Goal: Transaction & Acquisition: Obtain resource

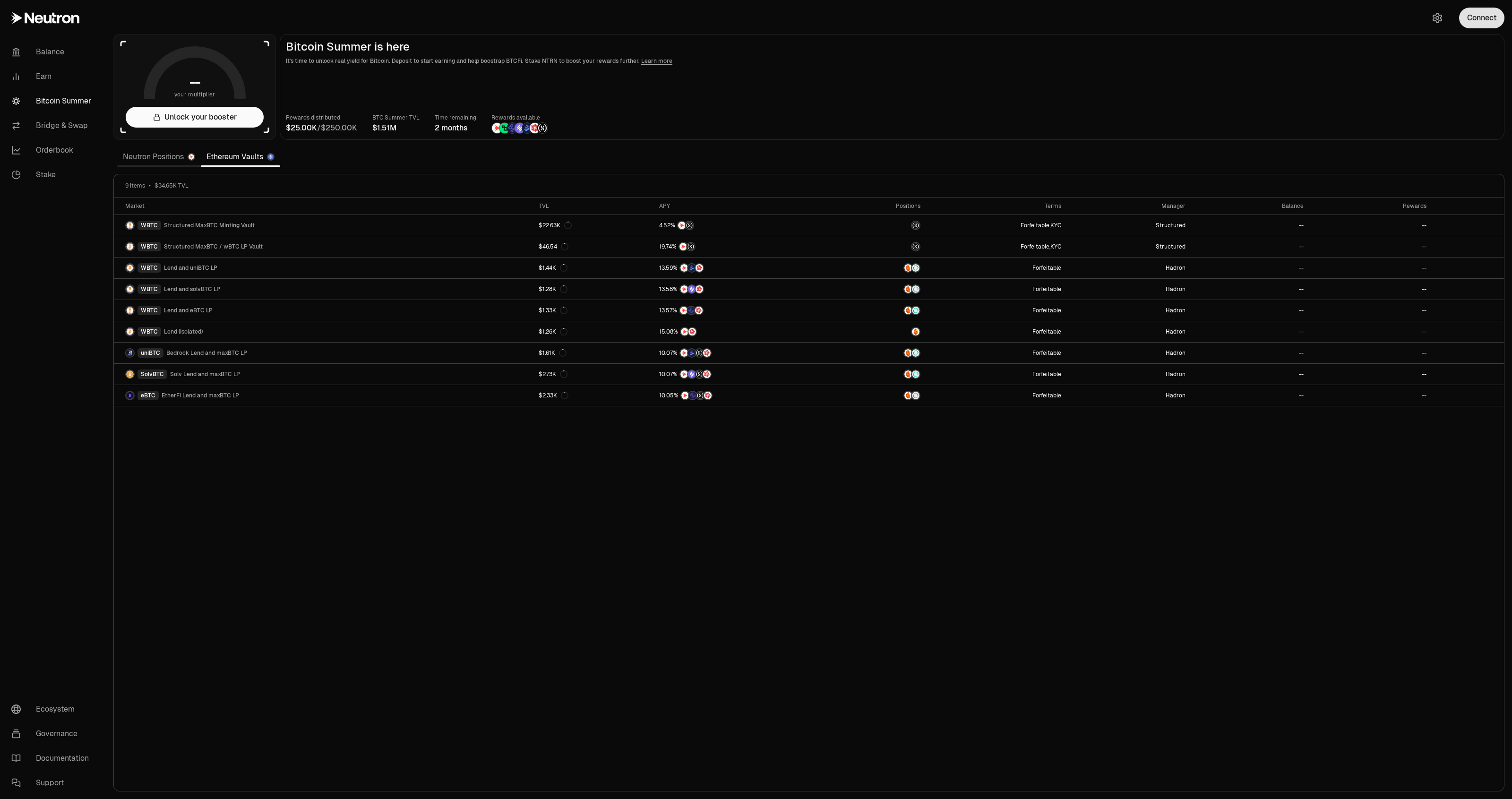
click at [1496, 12] on button "Connect" at bounding box center [1482, 18] width 45 height 21
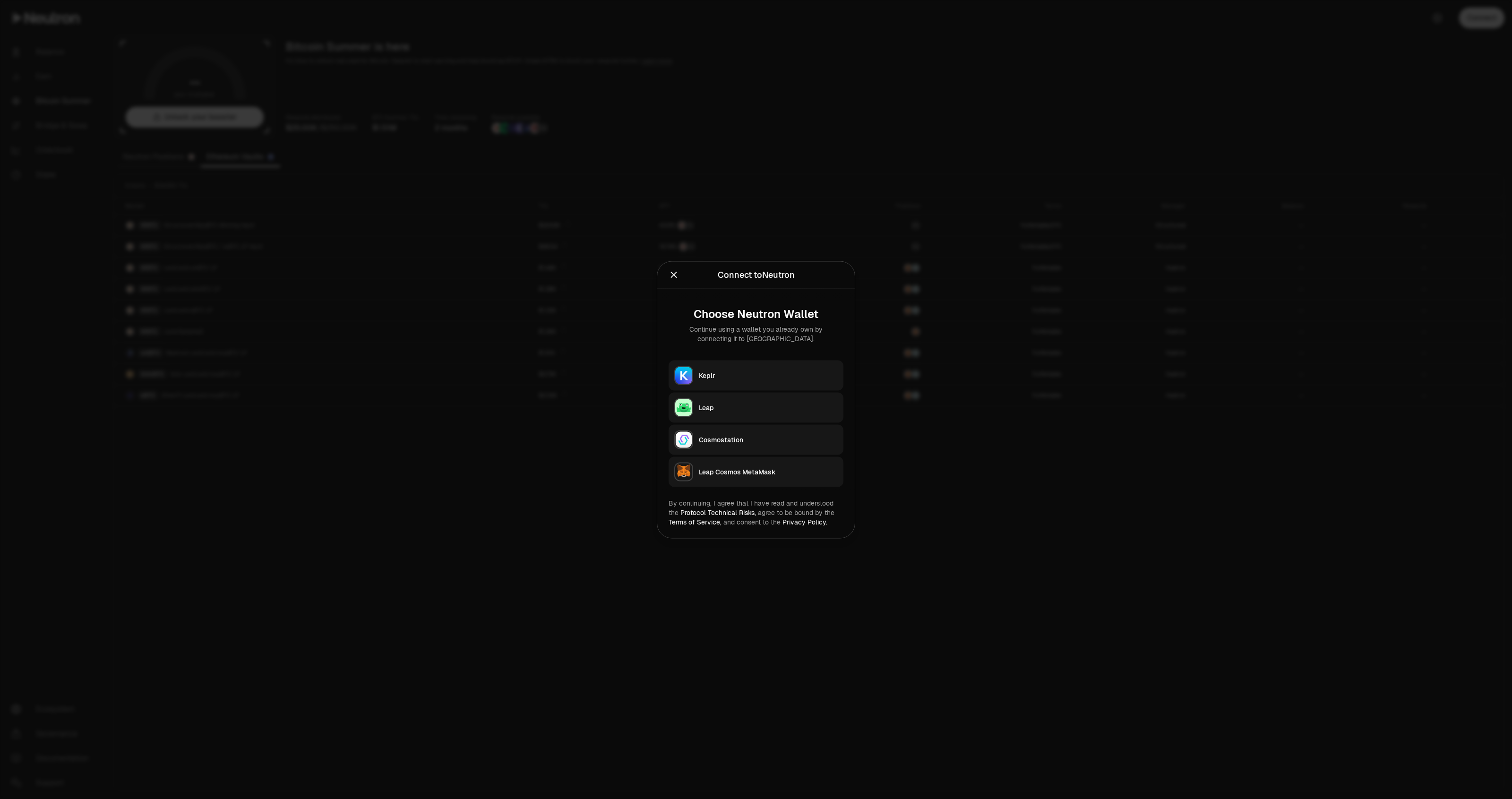
click at [745, 377] on div "Keplr" at bounding box center [768, 375] width 139 height 10
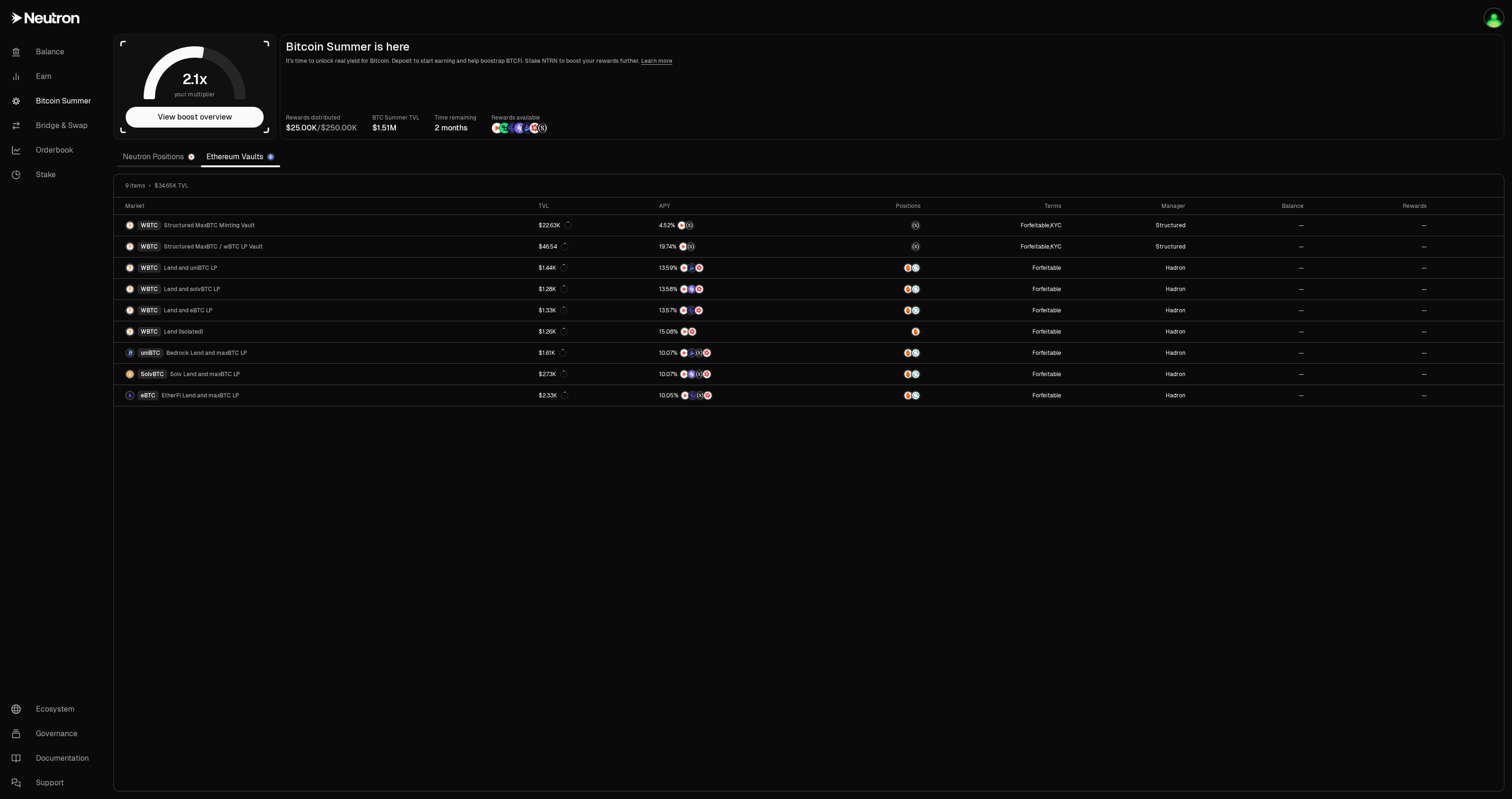
click at [1408, 104] on main "Bitcoin Summer is here It's time to unlock real yield for Bitcoin. Deposit to s…" at bounding box center [892, 87] width 1225 height 106
click at [1493, 25] on img "button" at bounding box center [1494, 17] width 19 height 19
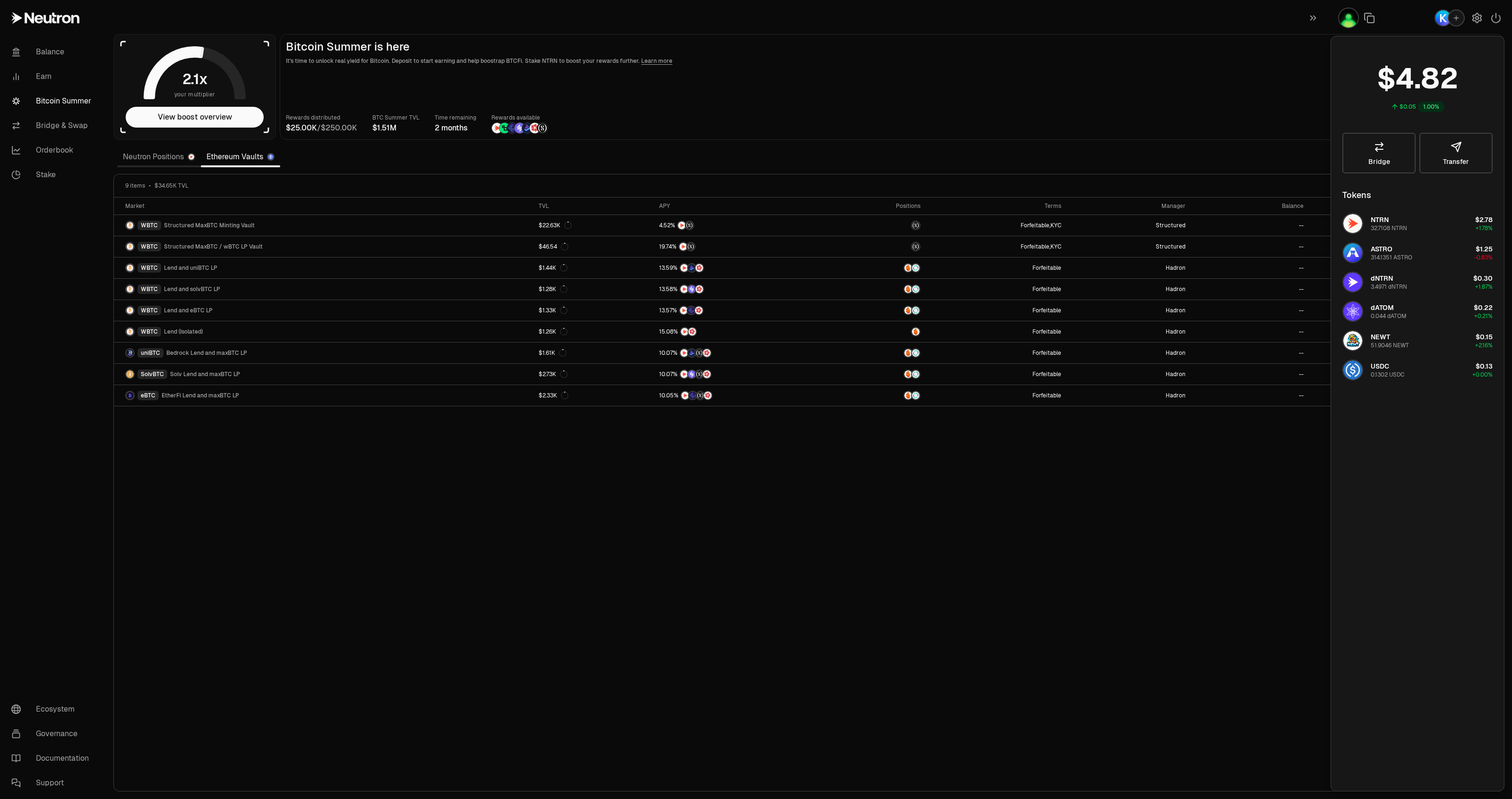
click at [1454, 17] on icon "button" at bounding box center [1456, 18] width 8 height 8
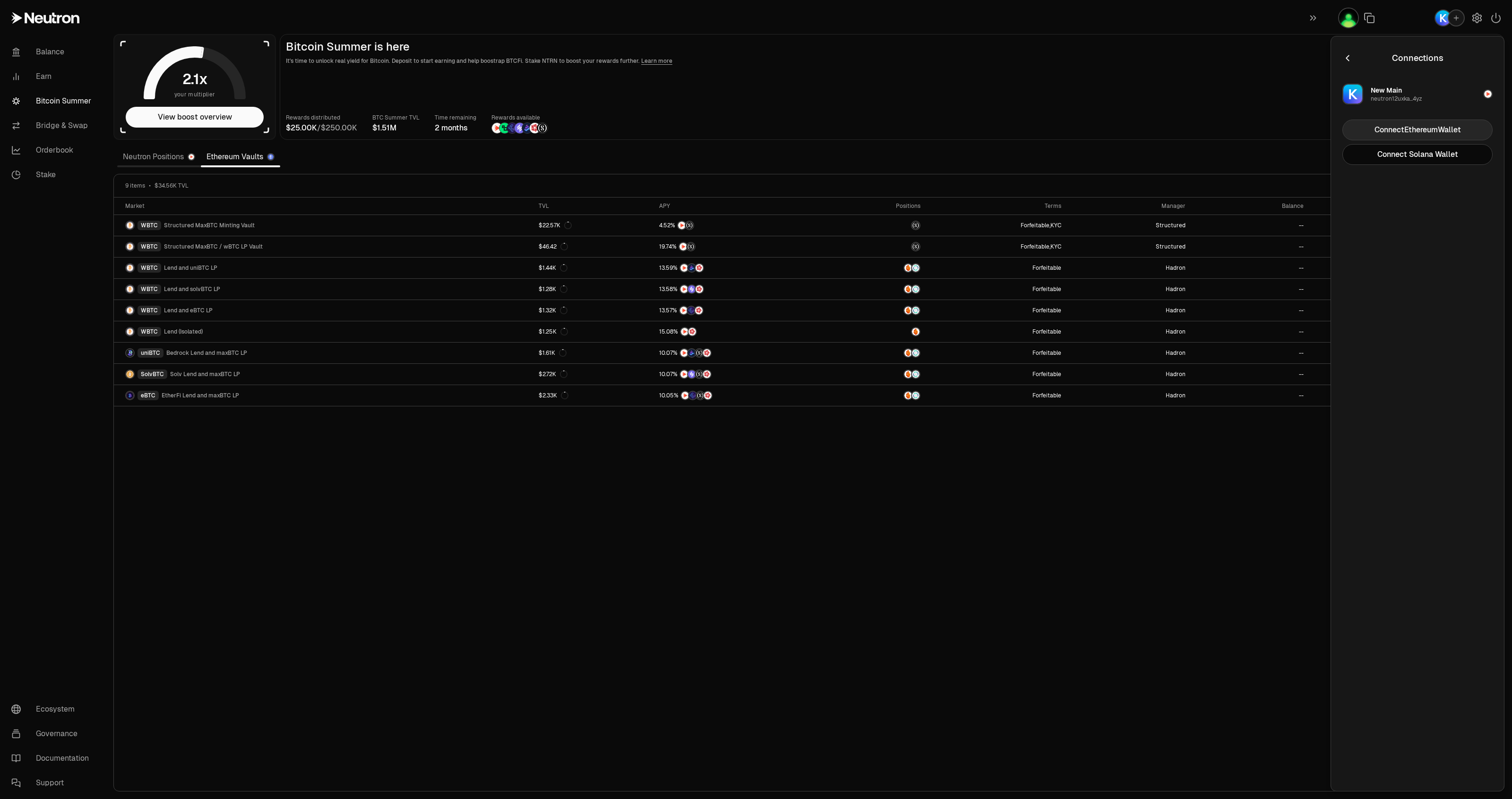
click at [1414, 131] on button "Connect Ethereum Wallet" at bounding box center [1418, 130] width 150 height 21
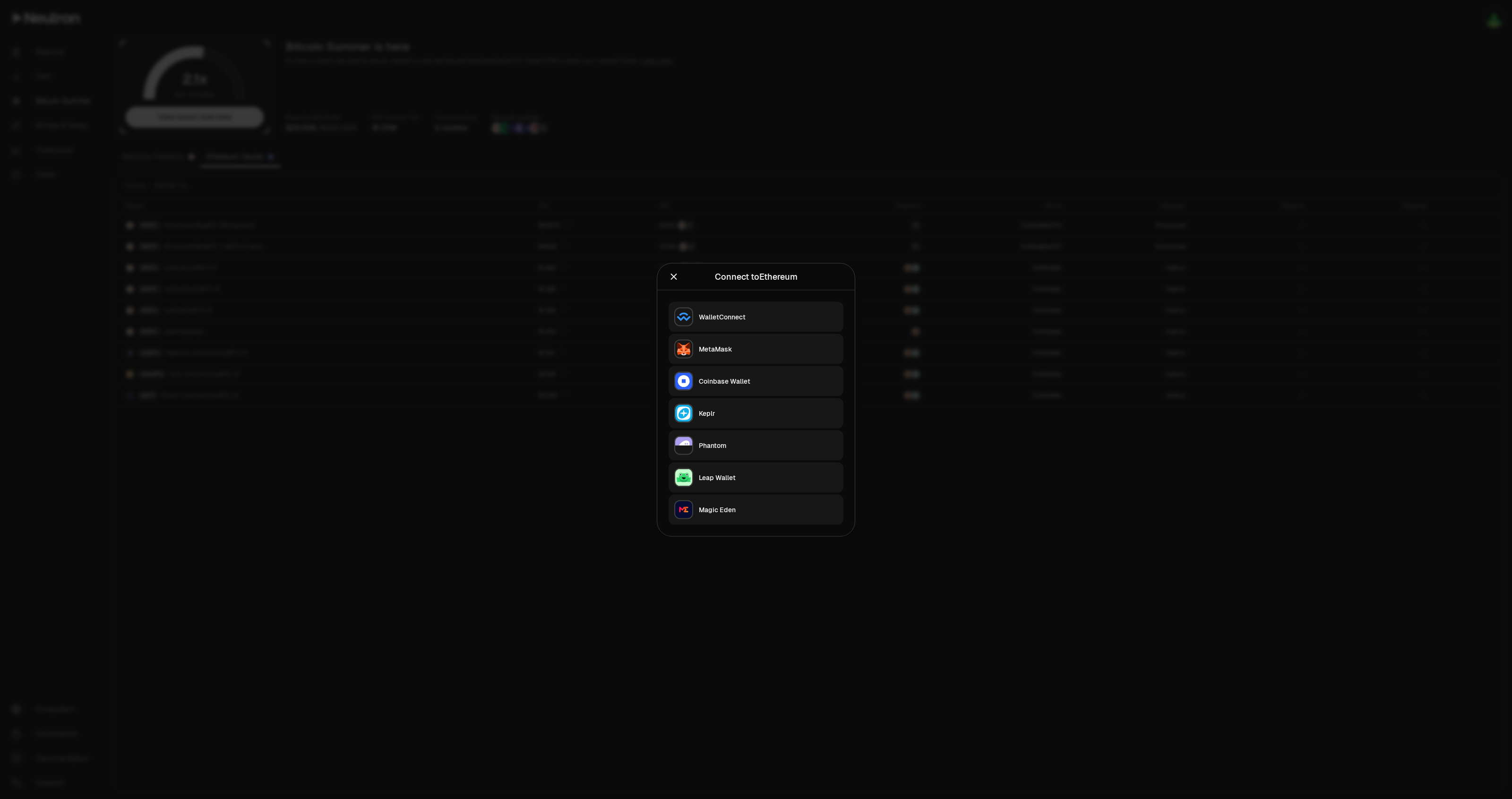
click at [759, 349] on div "MetaMask" at bounding box center [768, 349] width 139 height 10
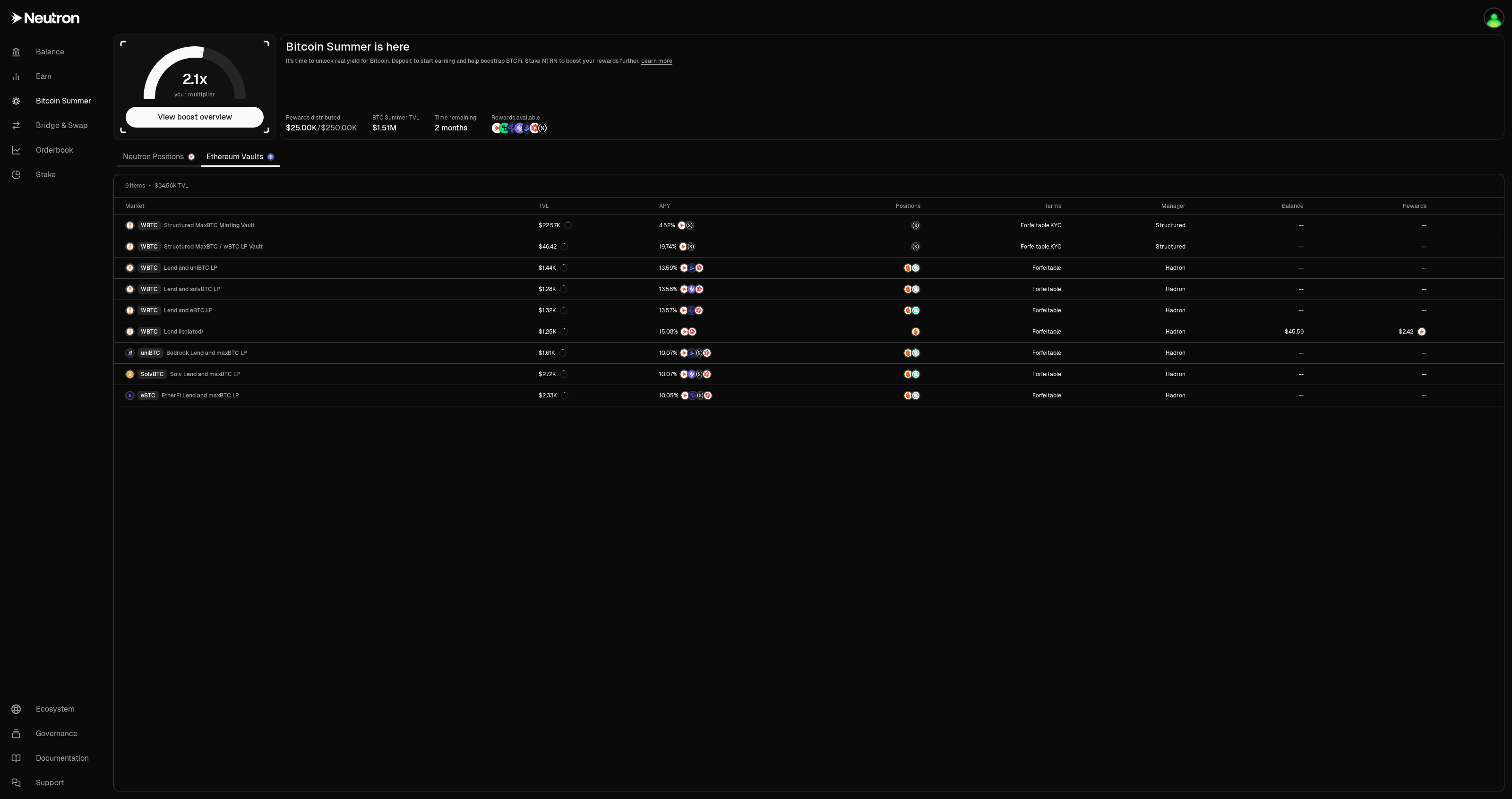
click at [172, 155] on link "Neutron Positions" at bounding box center [159, 157] width 83 height 19
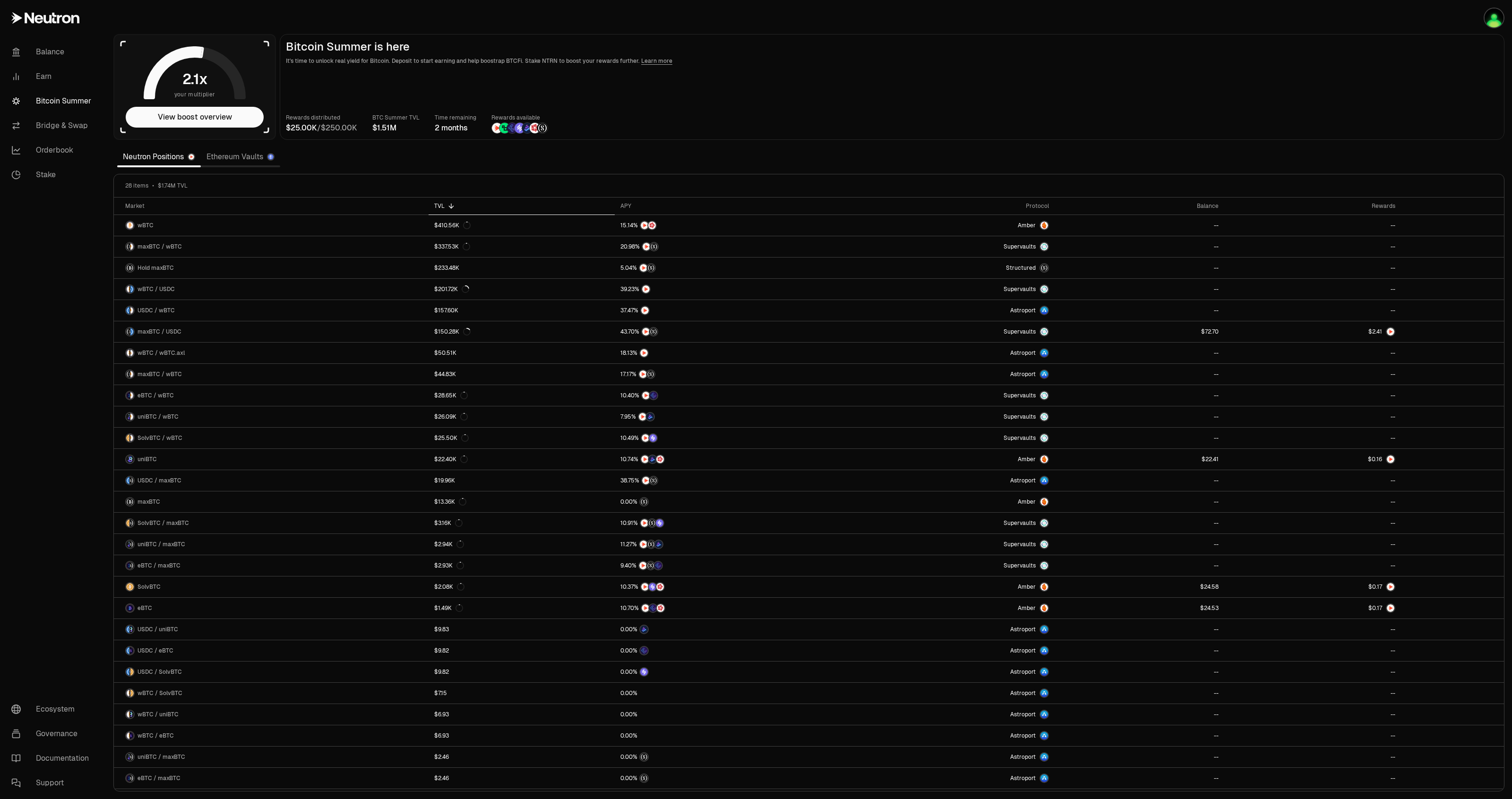
click at [228, 160] on link "Ethereum Vaults" at bounding box center [240, 157] width 80 height 19
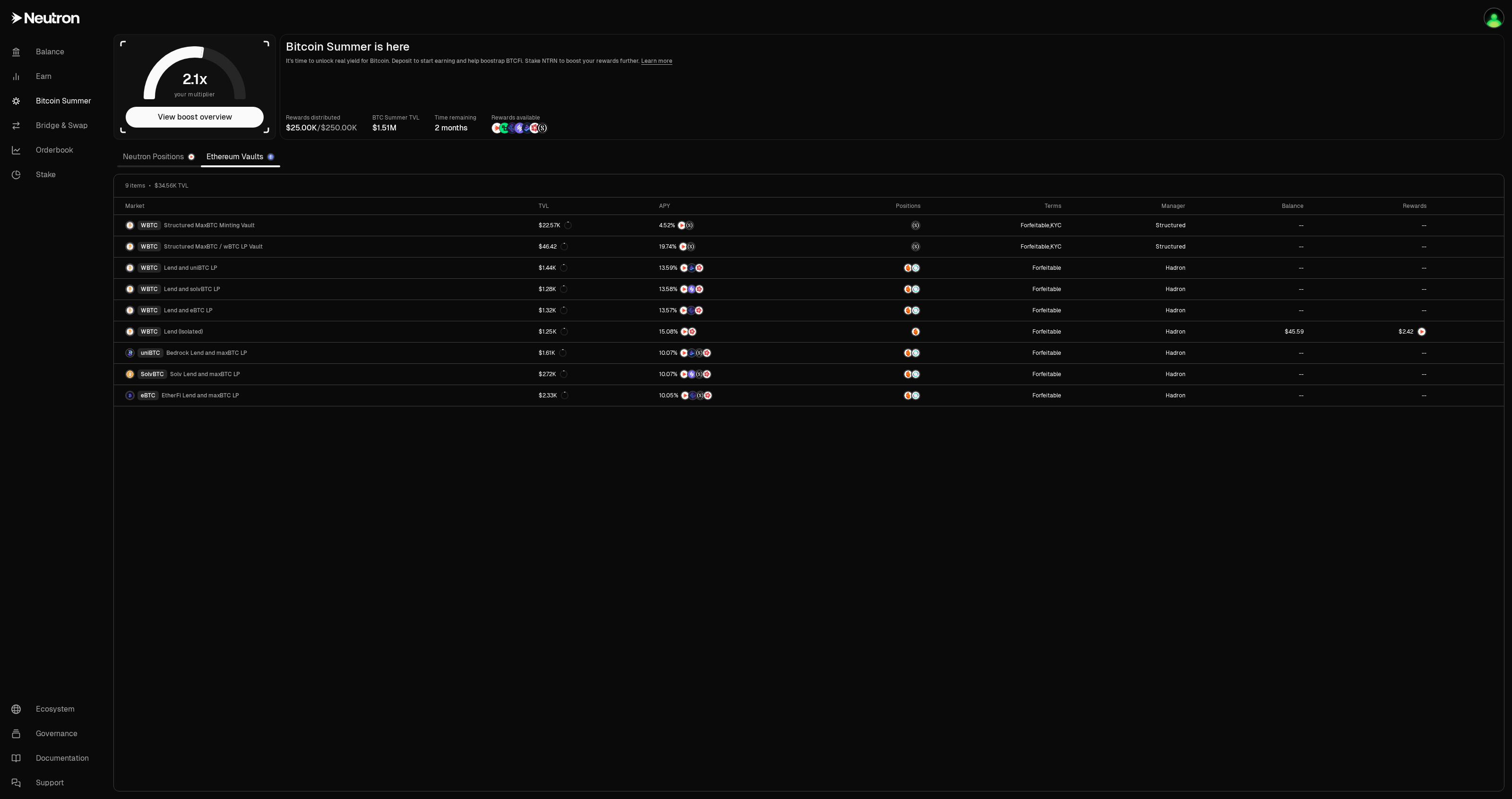
click at [148, 154] on link "Neutron Positions" at bounding box center [159, 157] width 83 height 19
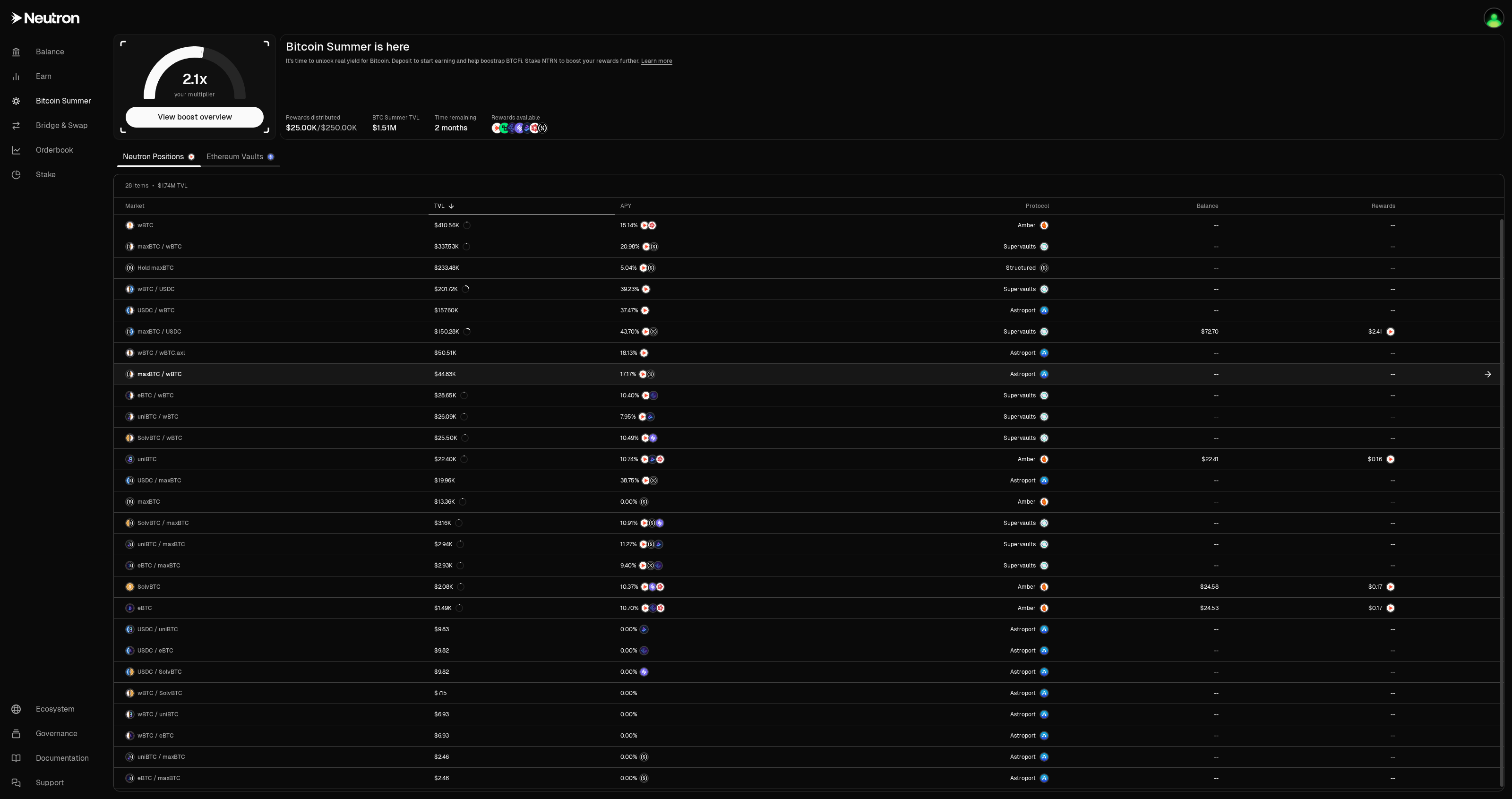
scroll to position [22, 0]
